Goal: Task Accomplishment & Management: Manage account settings

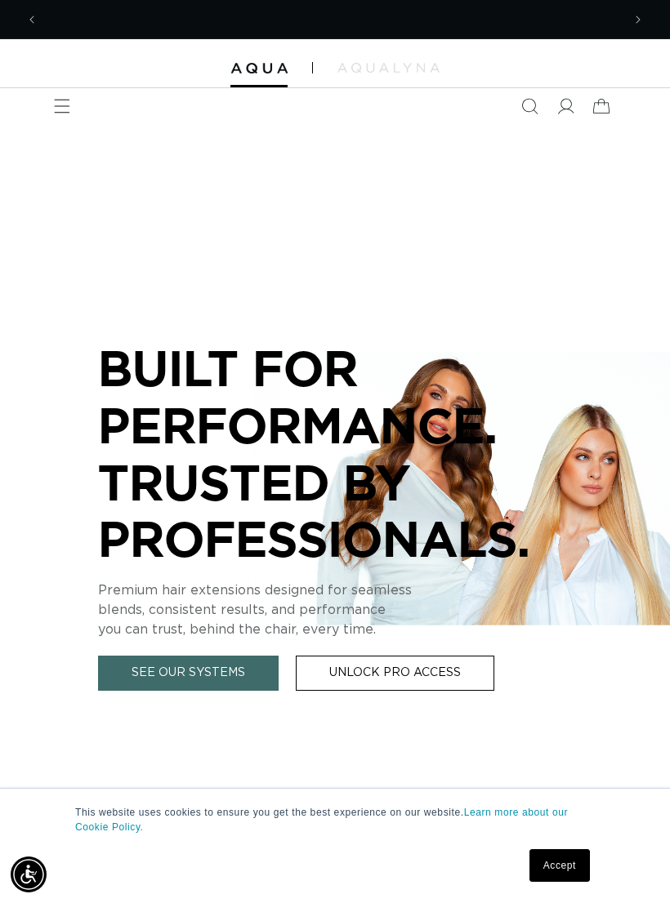
scroll to position [0, 583]
click at [56, 114] on icon "Menu" at bounding box center [62, 106] width 16 height 16
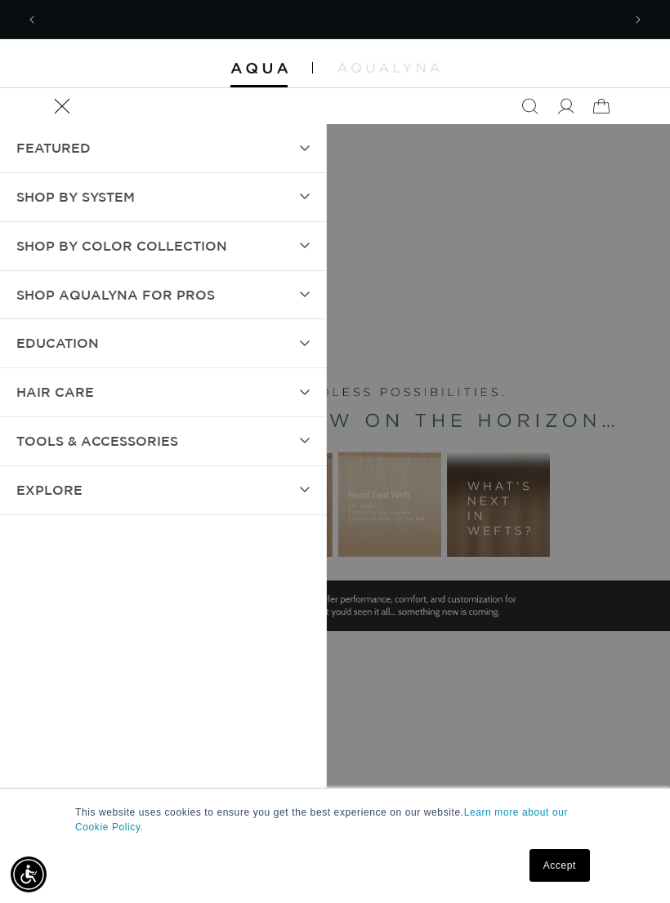
scroll to position [0, 1166]
click at [573, 867] on link "Accept" at bounding box center [559, 865] width 60 height 33
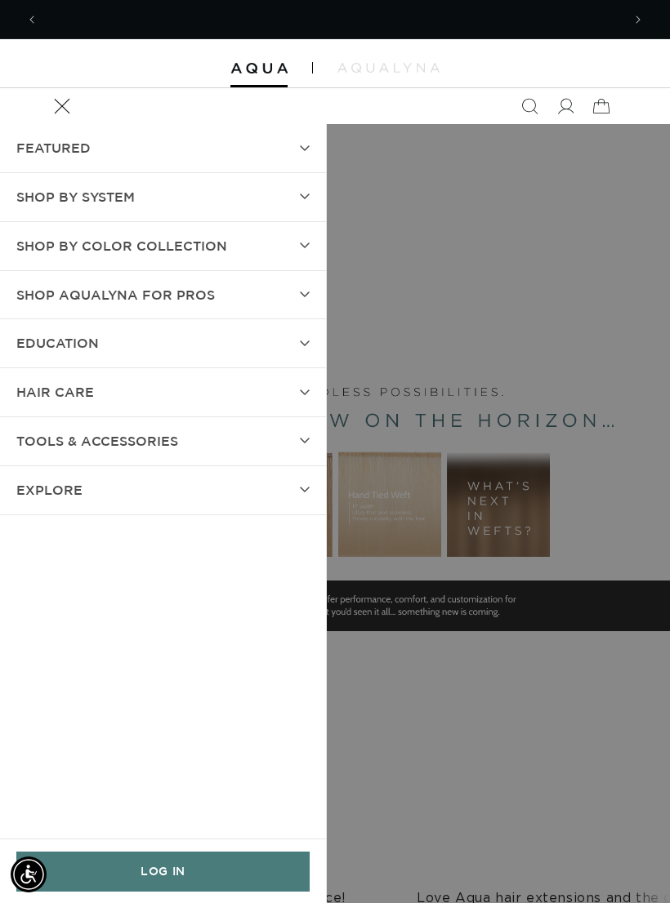
scroll to position [0, 0]
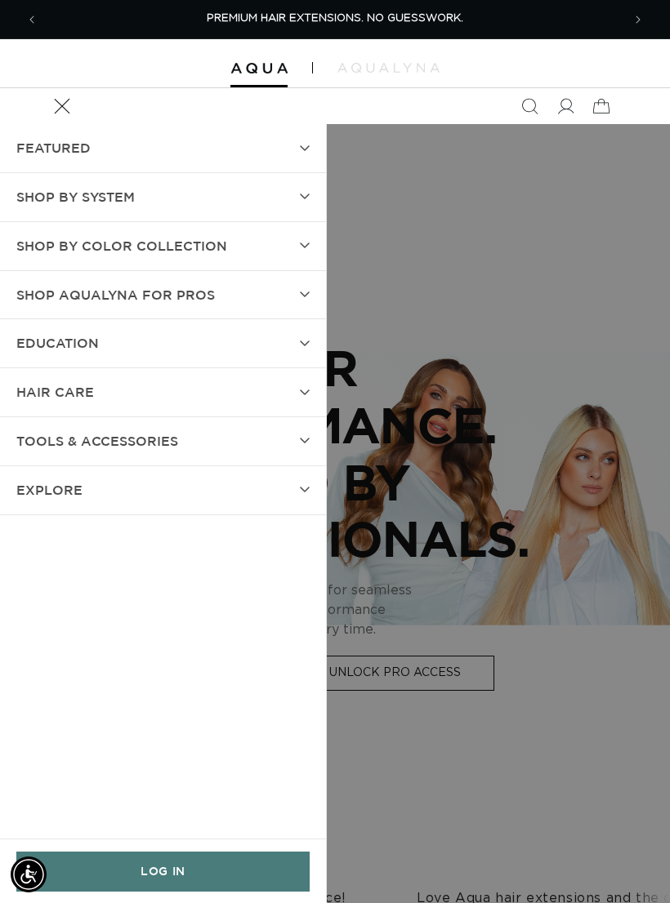
click at [91, 855] on link "LOG IN" at bounding box center [162, 872] width 293 height 40
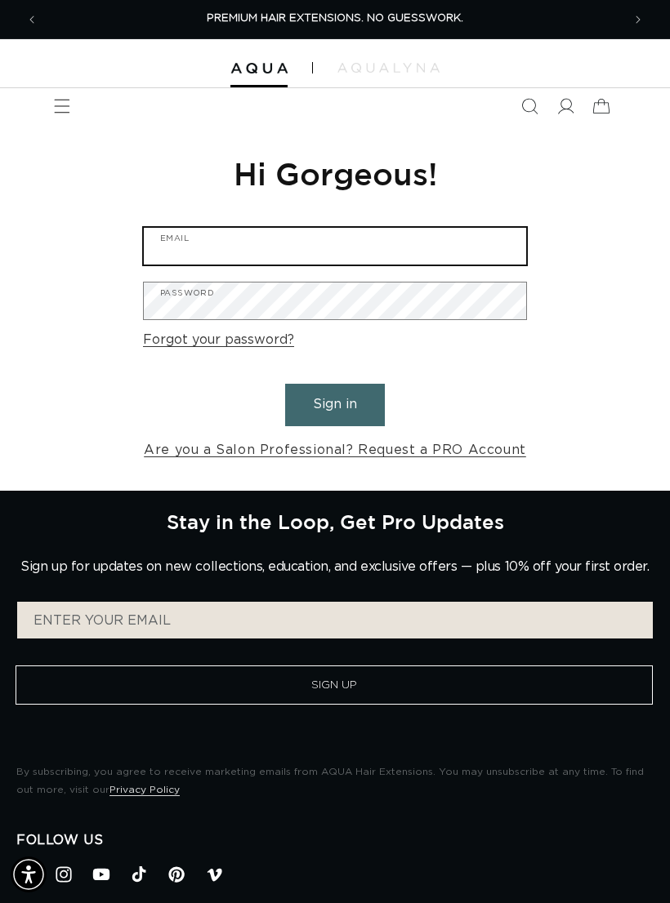
click at [319, 237] on input "Email" at bounding box center [335, 246] width 382 height 37
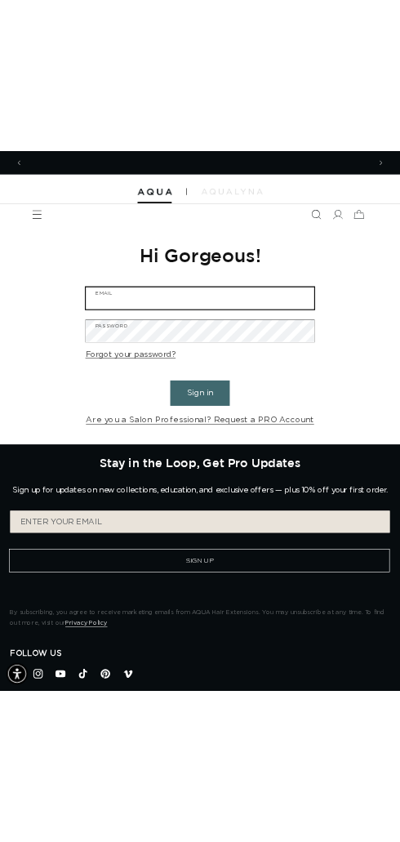
scroll to position [0, 583]
